Goal: Information Seeking & Learning: Learn about a topic

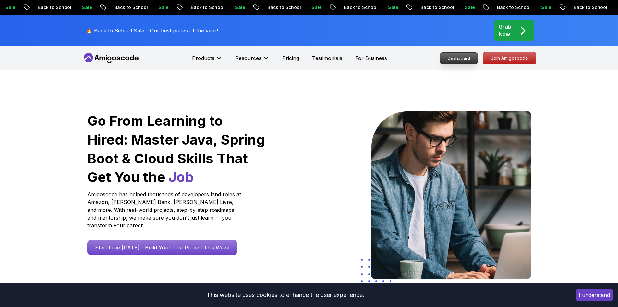
click at [454, 60] on p "Dashboard" at bounding box center [458, 58] width 37 height 11
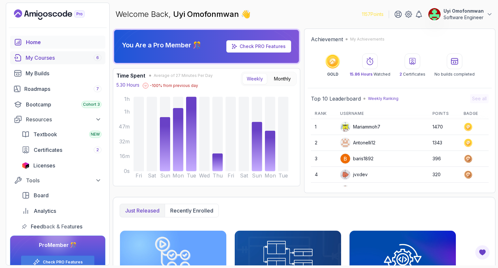
click at [40, 57] on div "My Courses 6" at bounding box center [64, 58] width 76 height 8
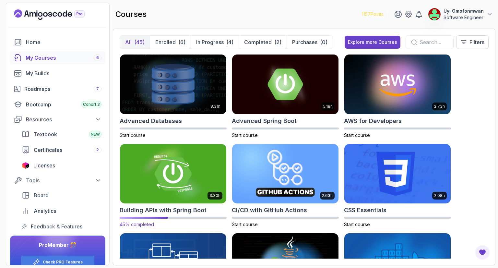
click at [181, 177] on img at bounding box center [173, 173] width 112 height 63
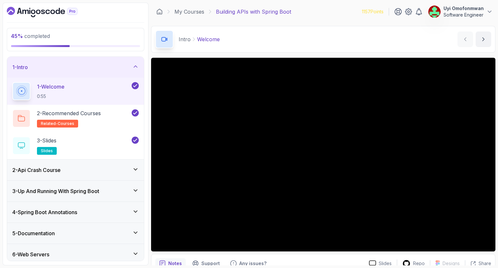
click at [115, 69] on div "1 - Intro" at bounding box center [75, 67] width 127 height 8
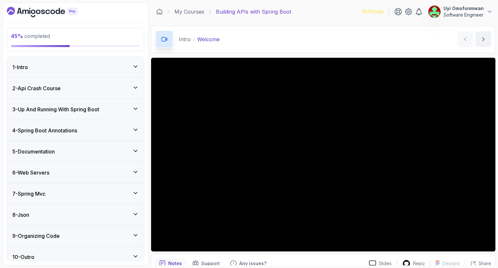
click at [117, 85] on div "2 - Api Crash Course" at bounding box center [75, 88] width 127 height 8
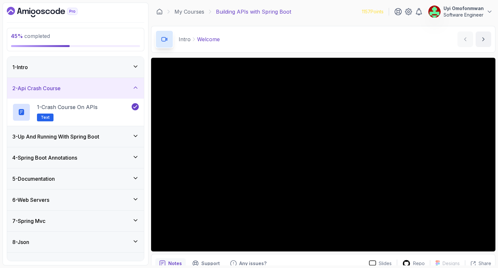
click at [117, 85] on div "2 - Api Crash Course" at bounding box center [75, 88] width 127 height 8
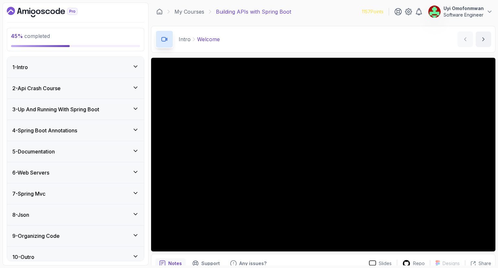
click at [99, 106] on h3 "3 - Up And Running With Spring Boot" at bounding box center [55, 109] width 87 height 8
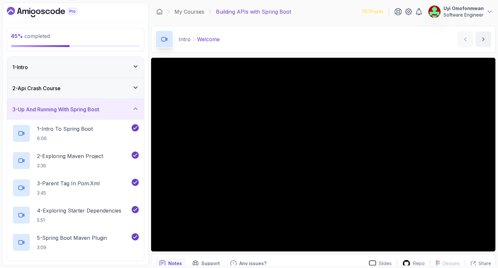
click at [99, 106] on h3 "3 - Up And Running With Spring Boot" at bounding box center [55, 109] width 87 height 8
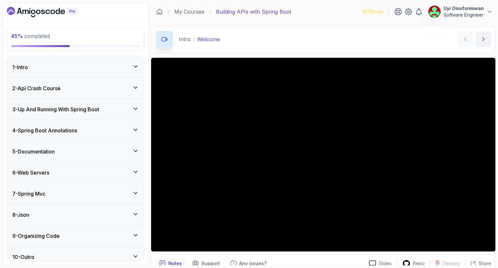
click at [93, 134] on div "4 - Spring Boot Annotations" at bounding box center [75, 130] width 137 height 21
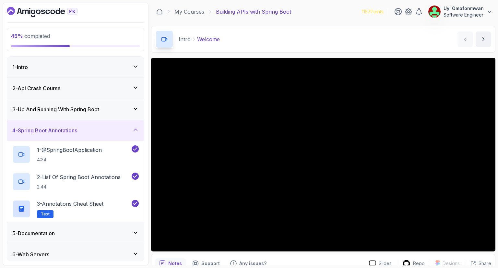
click at [93, 134] on div "4 - Spring Boot Annotations" at bounding box center [75, 130] width 137 height 21
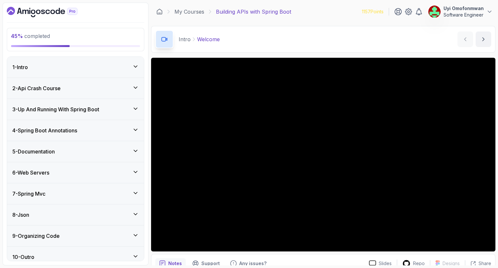
click at [82, 153] on div "5 - Documentation" at bounding box center [75, 152] width 127 height 8
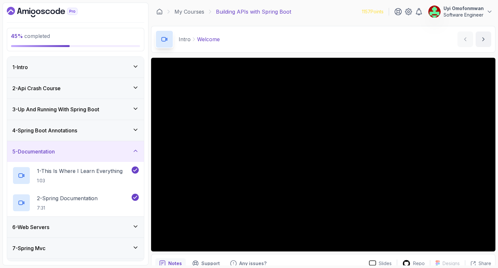
click at [82, 153] on div "5 - Documentation" at bounding box center [75, 152] width 127 height 8
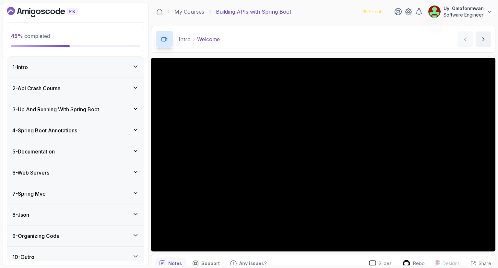
click at [71, 176] on div "6 - Web Servers" at bounding box center [75, 173] width 127 height 8
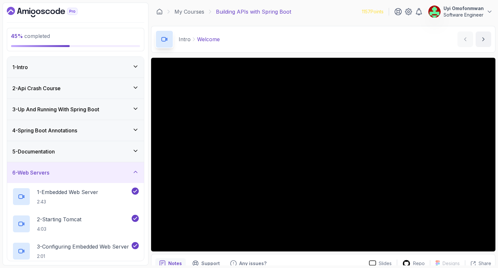
click at [67, 175] on div "6 - Web Servers" at bounding box center [75, 173] width 127 height 8
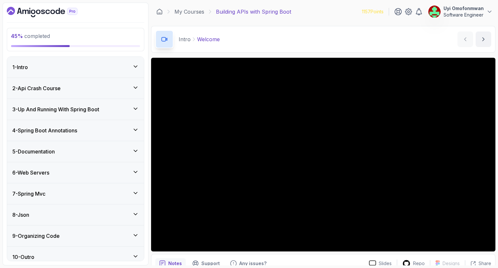
click at [60, 196] on div "7 - Spring Mvc" at bounding box center [75, 194] width 127 height 8
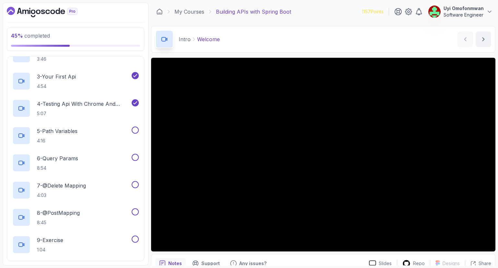
scroll to position [208, 0]
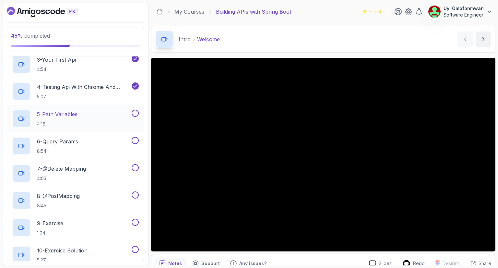
click at [72, 111] on p "5 - Path Variables" at bounding box center [57, 114] width 41 height 8
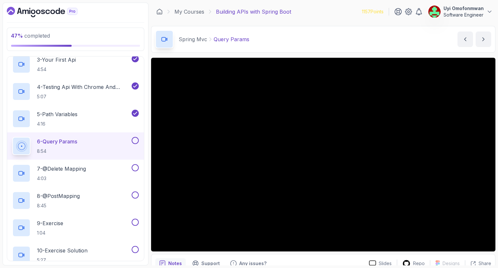
click at [77, 152] on p "8:54" at bounding box center [57, 151] width 40 height 6
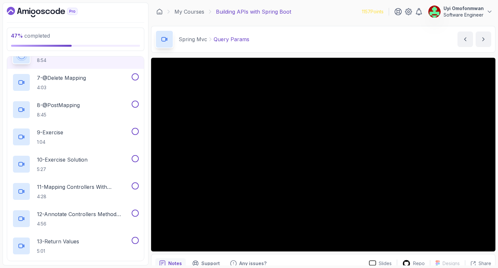
scroll to position [286, 0]
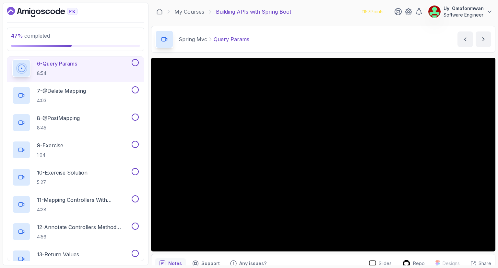
click at [137, 63] on button at bounding box center [135, 62] width 7 height 7
click at [108, 90] on div "7 - @Delete Mapping 4:03" at bounding box center [71, 95] width 118 height 18
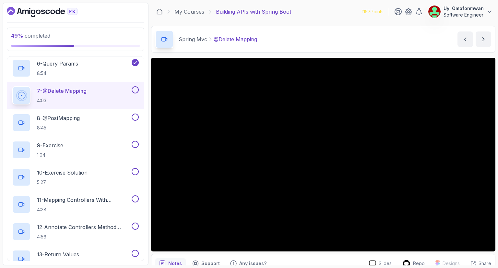
click at [56, 97] on p "4:03" at bounding box center [62, 100] width 50 height 6
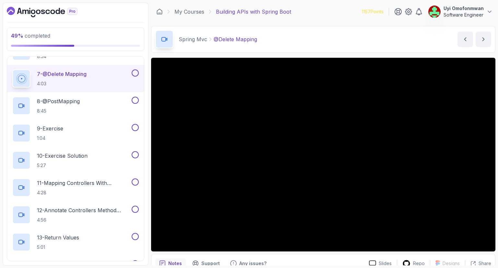
scroll to position [298, 0]
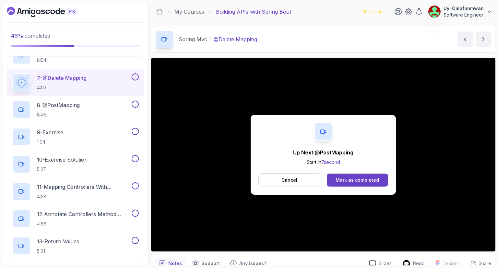
click at [337, 172] on div "Up Next: @PostMapping Start in 7 second Cancel Mark as completed" at bounding box center [323, 155] width 145 height 80
click at [337, 175] on button "Mark as completed" at bounding box center [357, 180] width 61 height 13
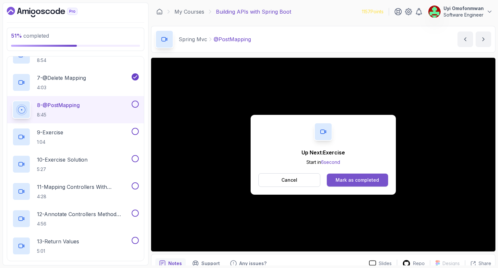
click at [371, 177] on div "Mark as completed" at bounding box center [357, 180] width 43 height 6
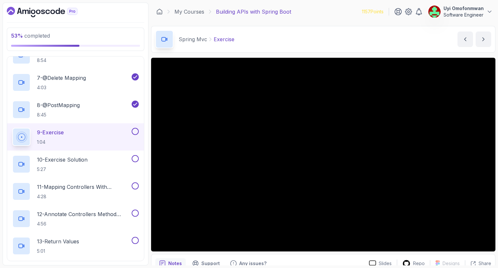
click at [49, 137] on h2 "9 - Exercise 1:04" at bounding box center [50, 136] width 27 height 17
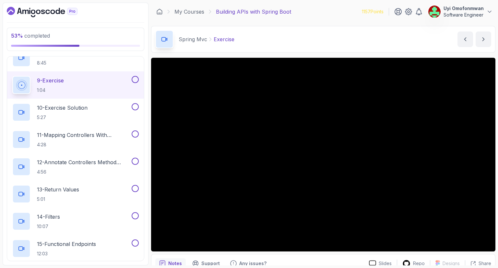
scroll to position [363, 0]
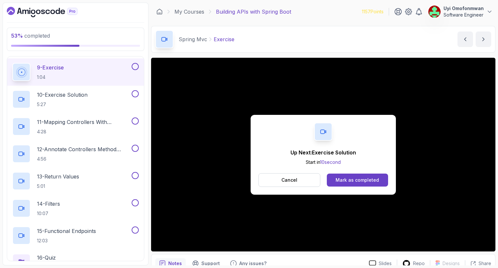
click at [134, 66] on button at bounding box center [135, 66] width 7 height 7
click at [355, 183] on div "Mark as completed" at bounding box center [357, 180] width 43 height 6
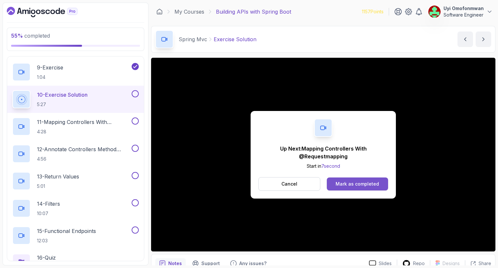
click at [354, 185] on div "Mark as completed" at bounding box center [357, 184] width 43 height 6
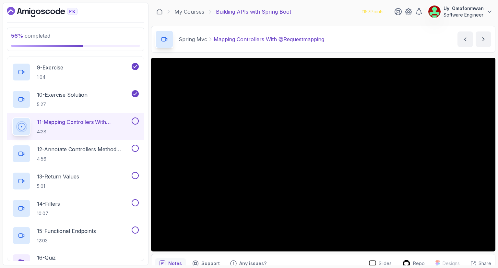
click at [19, 121] on div at bounding box center [21, 126] width 15 height 15
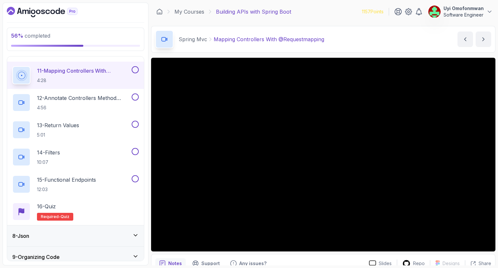
scroll to position [441, 0]
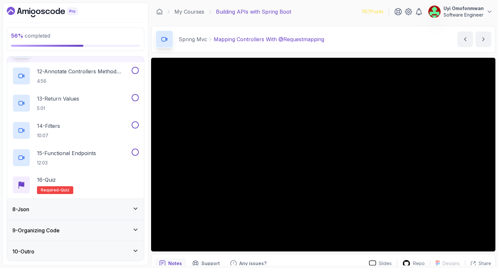
click at [111, 211] on div "8 - Json" at bounding box center [75, 209] width 127 height 8
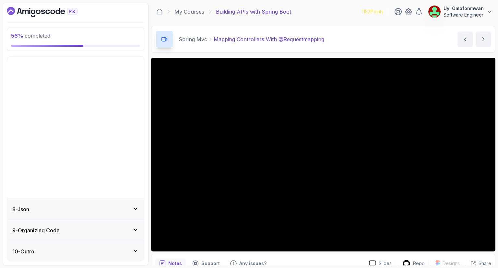
scroll to position [6, 0]
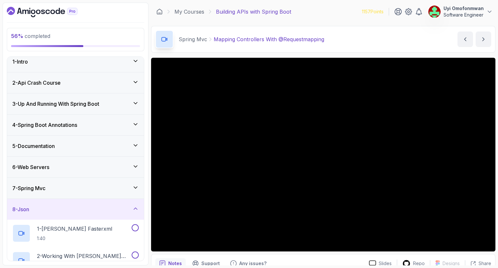
click at [126, 212] on div "8 - Json" at bounding box center [75, 209] width 137 height 21
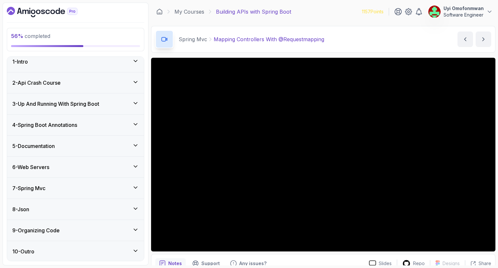
click at [88, 231] on div "9 - Organizing Code" at bounding box center [75, 230] width 127 height 8
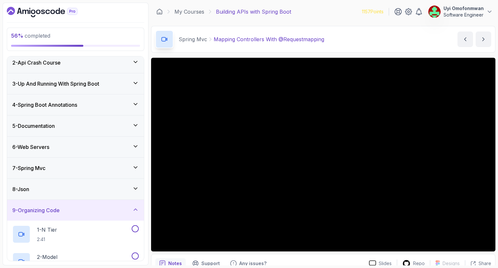
scroll to position [0, 0]
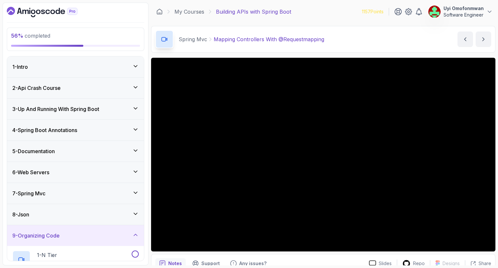
click at [114, 232] on div "9 - Organizing Code" at bounding box center [75, 236] width 127 height 8
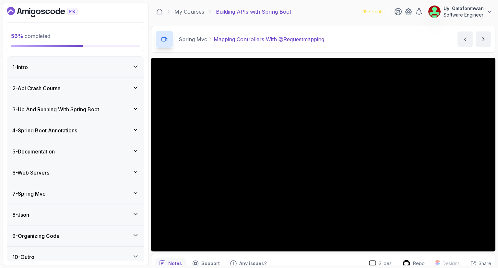
click at [121, 192] on div "7 - Spring Mvc" at bounding box center [75, 194] width 127 height 8
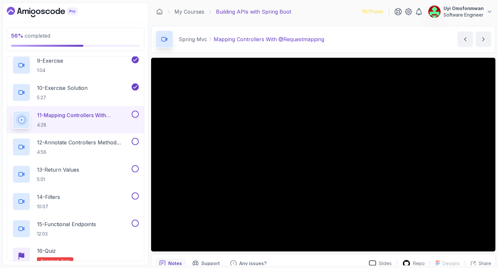
scroll to position [376, 0]
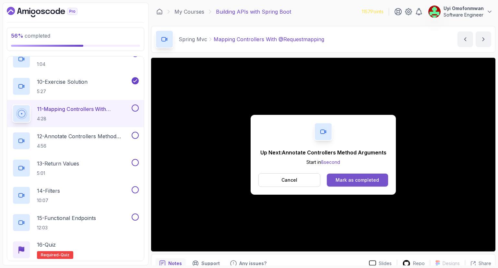
click at [362, 177] on div "Mark as completed" at bounding box center [357, 180] width 43 height 6
